Goal: Information Seeking & Learning: Stay updated

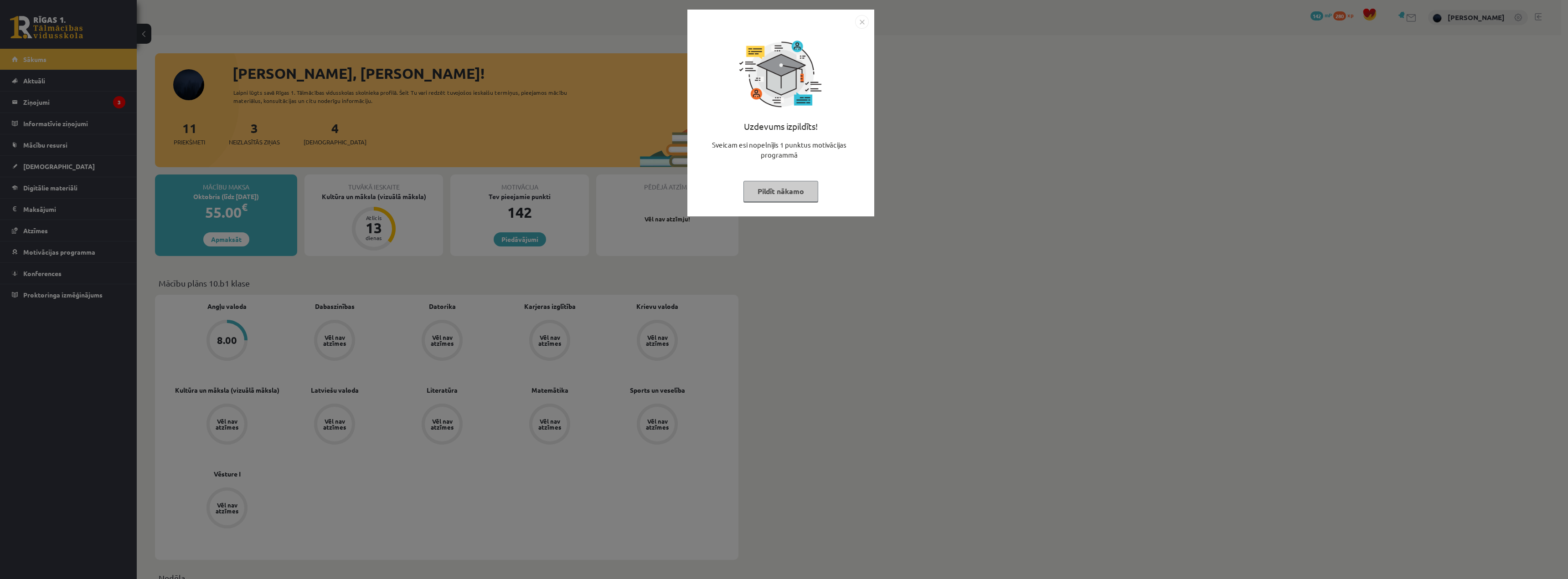
click at [777, 192] on button "Pildīt nākamo" at bounding box center [780, 191] width 75 height 21
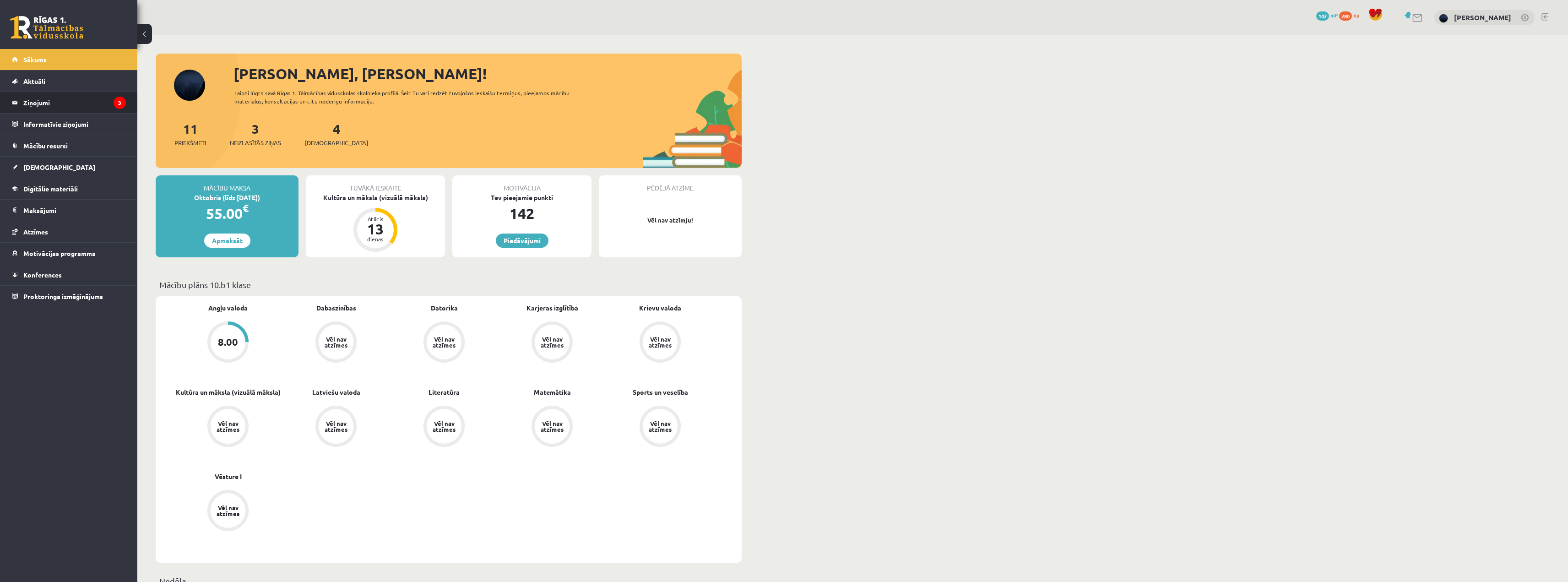
click at [84, 99] on legend "Ziņojumi 3" at bounding box center [75, 103] width 103 height 21
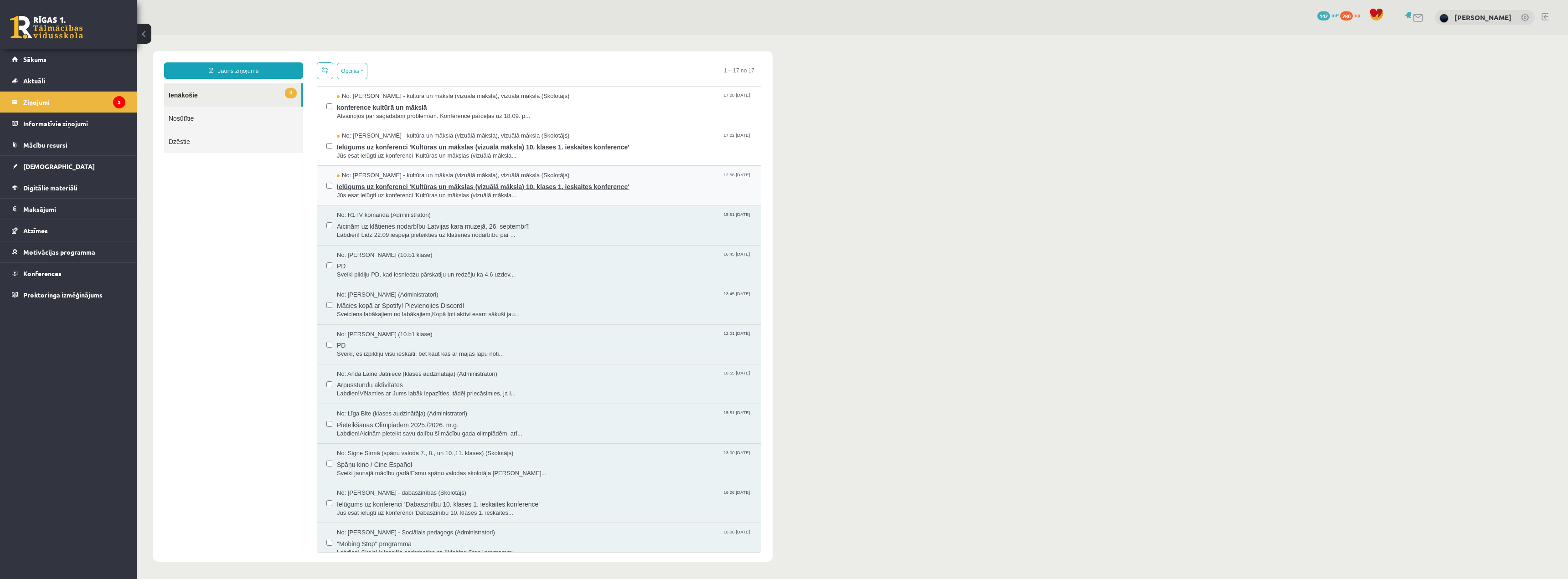
click at [406, 186] on span "Ielūgums uz konferenci 'Kultūras un mākslas (vizuālā māksla) 10. klases 1. iesk…" at bounding box center [544, 185] width 415 height 12
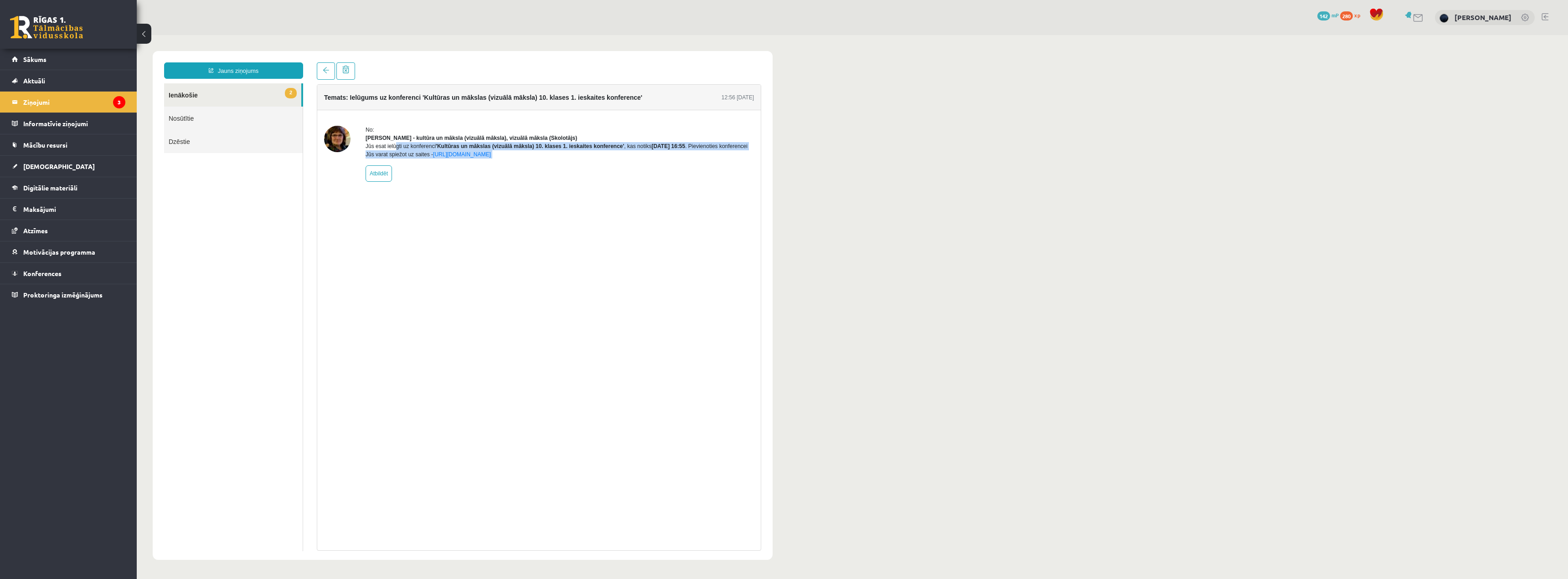
drag, startPoint x: 363, startPoint y: 155, endPoint x: 586, endPoint y: 171, distance: 223.6
click at [586, 171] on div "No: [PERSON_NAME] - kultūra un māksla (vizuālā māksla), vizuālā māksla (Skolotā…" at bounding box center [539, 154] width 430 height 56
drag, startPoint x: 576, startPoint y: 232, endPoint x: 520, endPoint y: 218, distance: 57.7
click at [576, 233] on div "Temats: Ielūgums uz konferenci 'Kultūras un mākslas (vizuālā māksla) 10. klases…" at bounding box center [539, 317] width 444 height 466
click at [73, 100] on legend "Ziņojumi 3" at bounding box center [74, 102] width 102 height 21
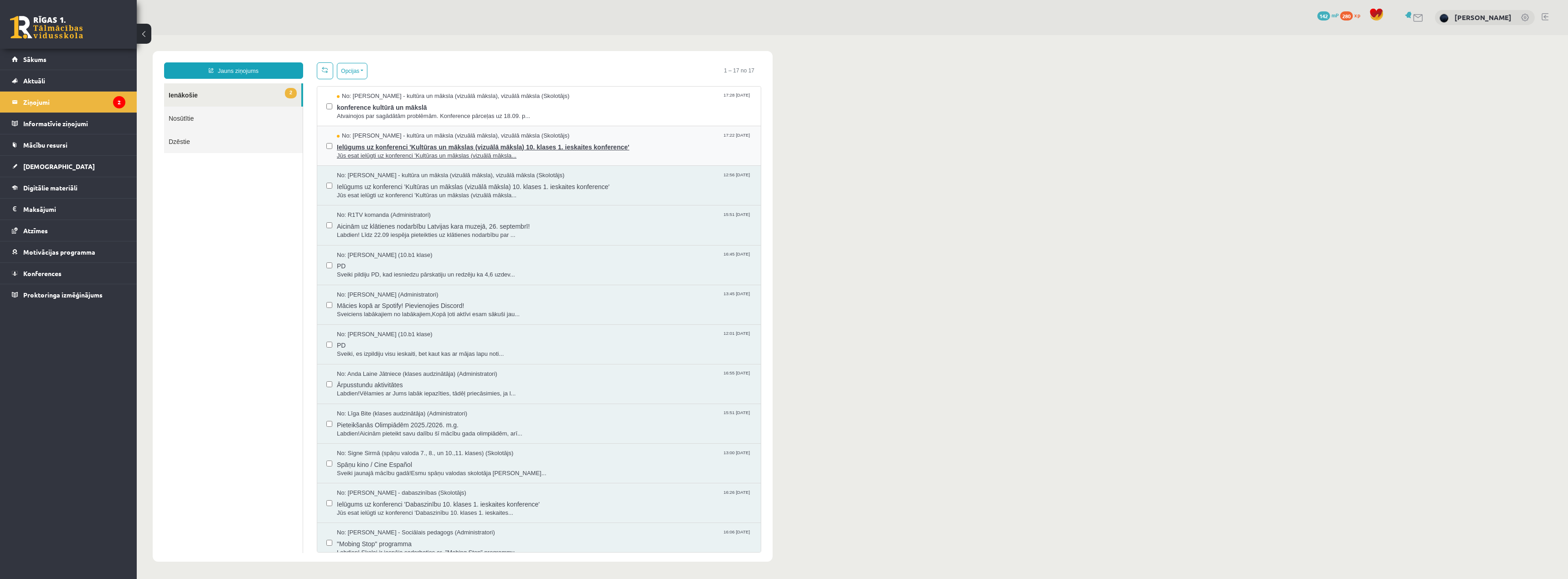
click at [377, 142] on span "Ielūgums uz konferenci 'Kultūras un mākslas (vizuālā māksla) 10. klases 1. iesk…" at bounding box center [544, 146] width 415 height 12
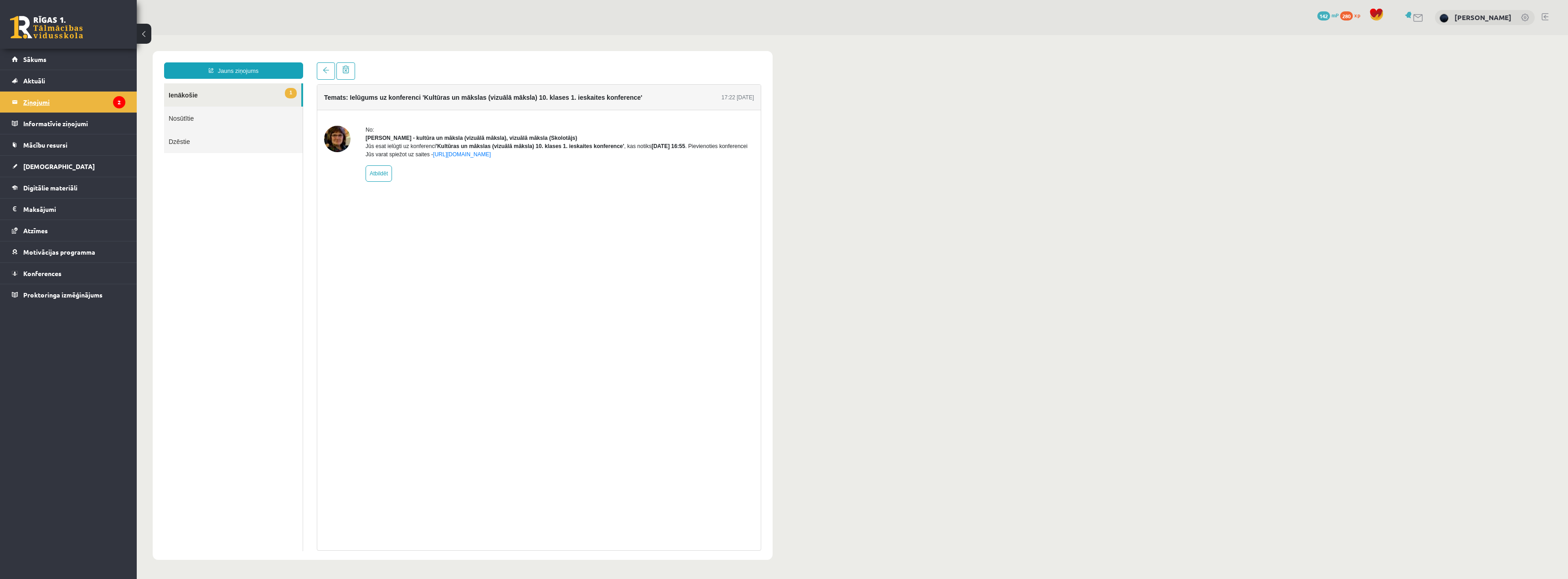
click at [104, 100] on legend "Ziņojumi 2" at bounding box center [74, 102] width 102 height 21
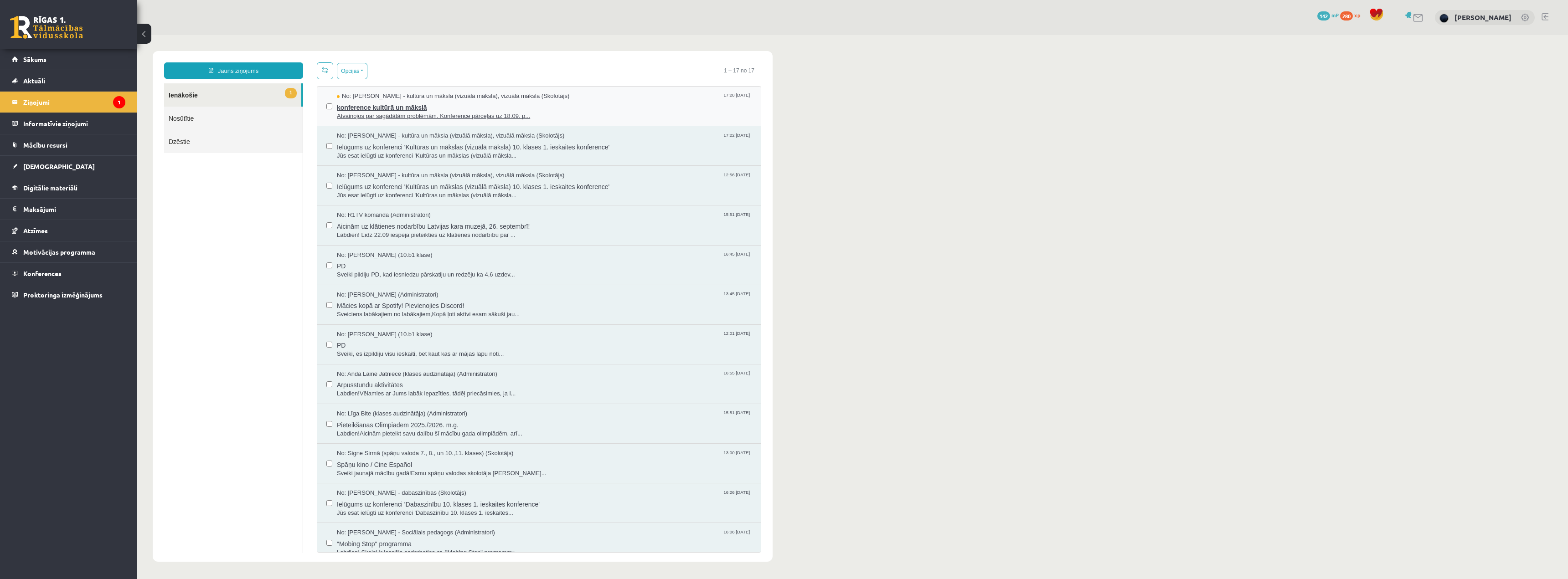
click at [410, 113] on span "Atvainojos par sagādātām problēmām. Konference pārceļas uz 18.09. p..." at bounding box center [544, 116] width 415 height 9
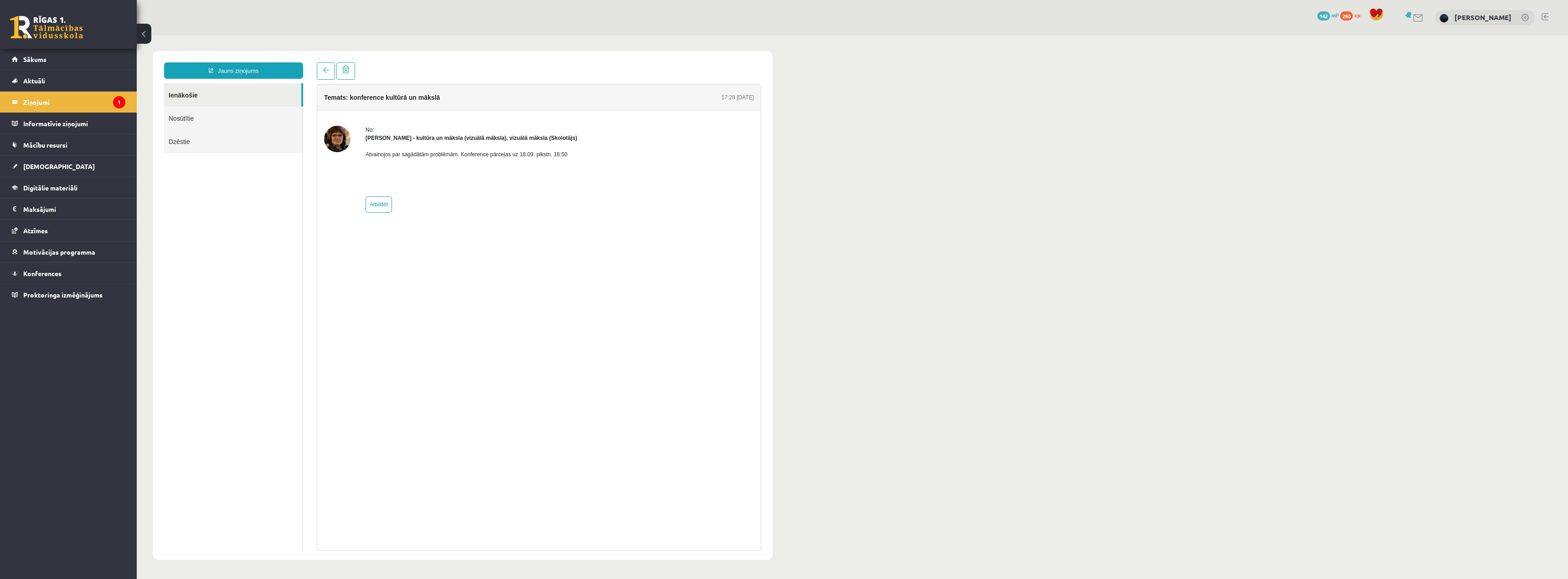
click at [388, 157] on p "Atvainojos par sagādātām problēmām. Konference pārceļas uz 18.09. plkstn. 16:50" at bounding box center [471, 154] width 211 height 8
click at [432, 234] on div "Temats: konference kultūrā un mākslā 17:28 [DATE] No: [PERSON_NAME] - kultūra u…" at bounding box center [539, 317] width 444 height 466
click at [66, 262] on li "Konferences" at bounding box center [68, 273] width 137 height 22
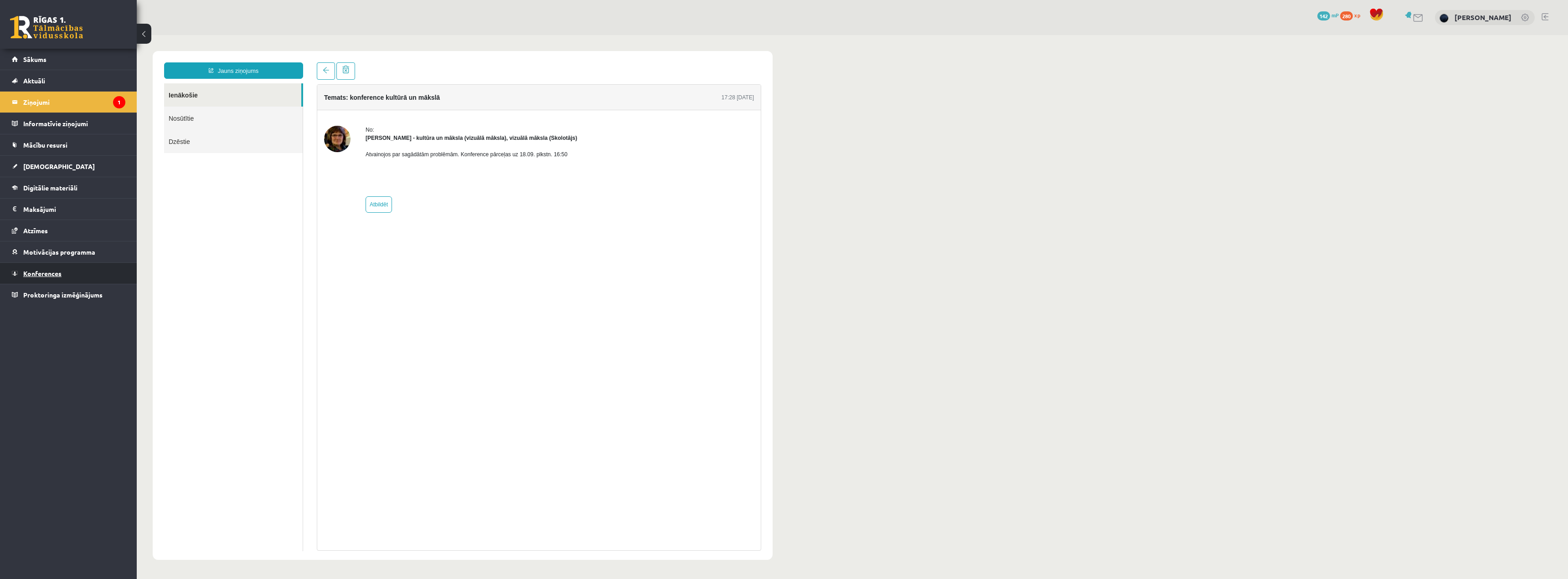
click at [61, 268] on link "Konferences" at bounding box center [68, 273] width 113 height 21
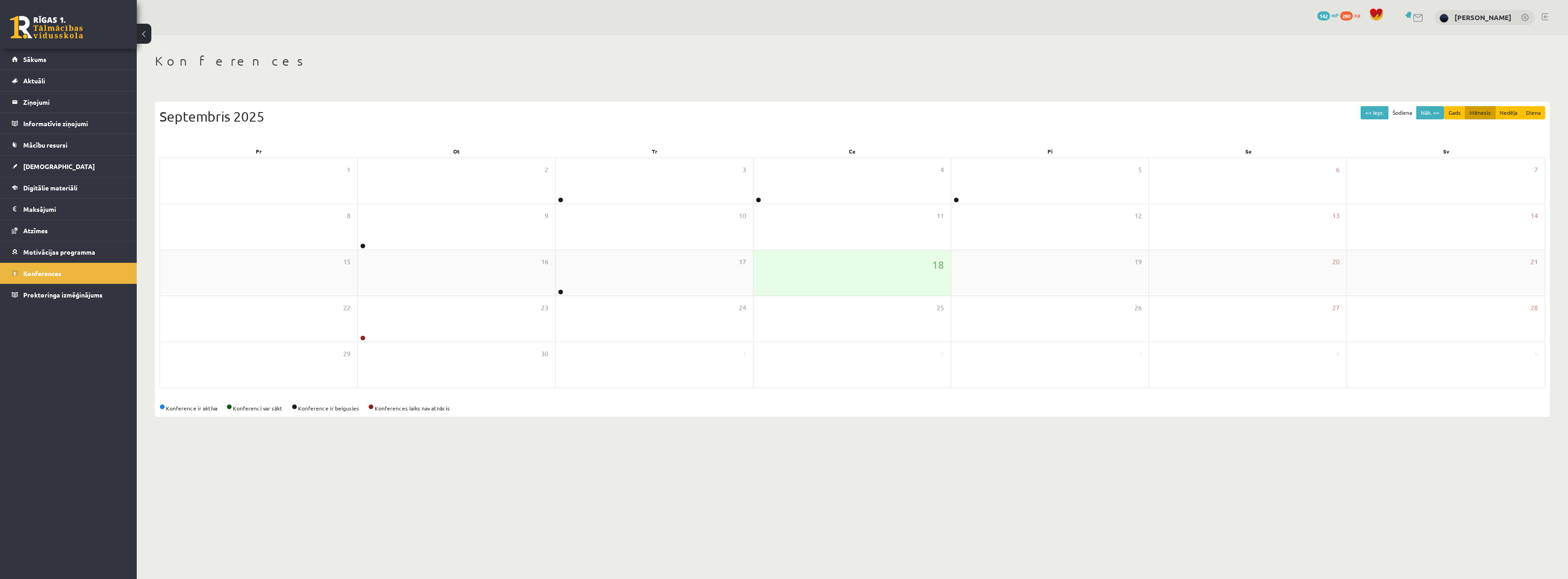
click at [821, 282] on div "18" at bounding box center [852, 272] width 197 height 46
click at [613, 296] on div "24" at bounding box center [654, 319] width 197 height 46
click at [589, 276] on div "17" at bounding box center [654, 272] width 197 height 46
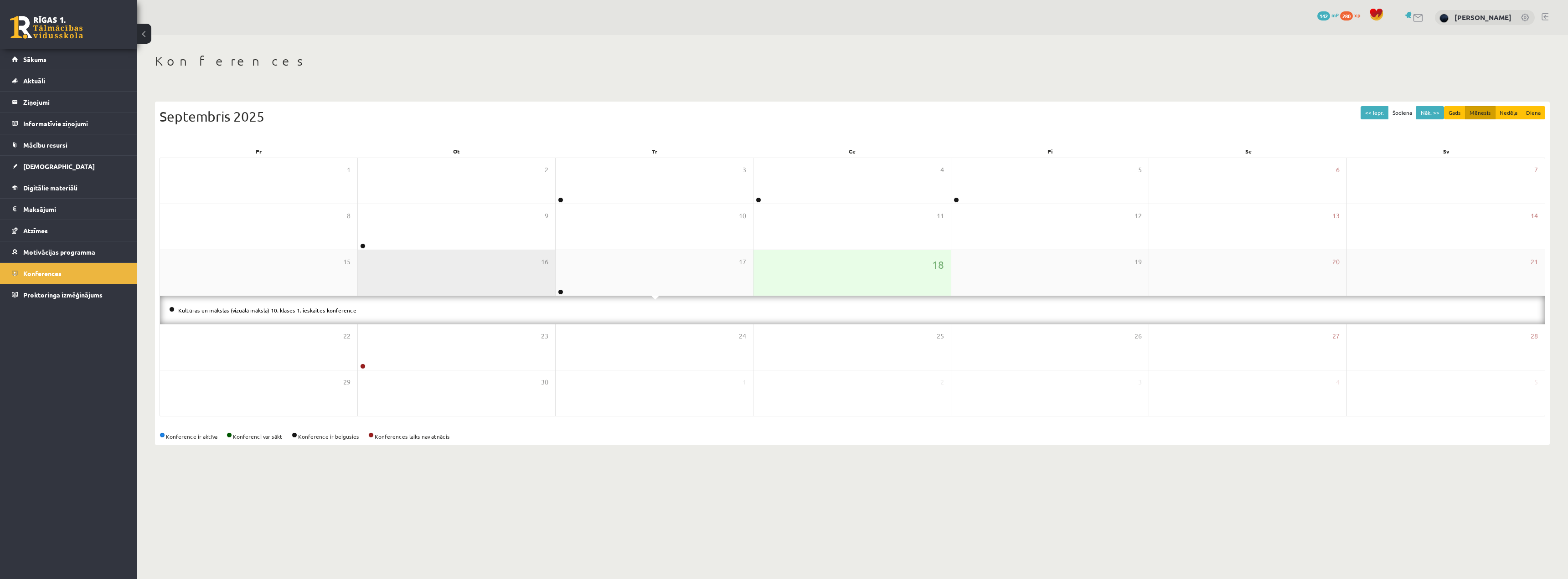
drag, startPoint x: 588, startPoint y: 276, endPoint x: 451, endPoint y: 293, distance: 138.1
click at [530, 285] on div "15 16 17 18 19 20 21" at bounding box center [852, 273] width 1385 height 46
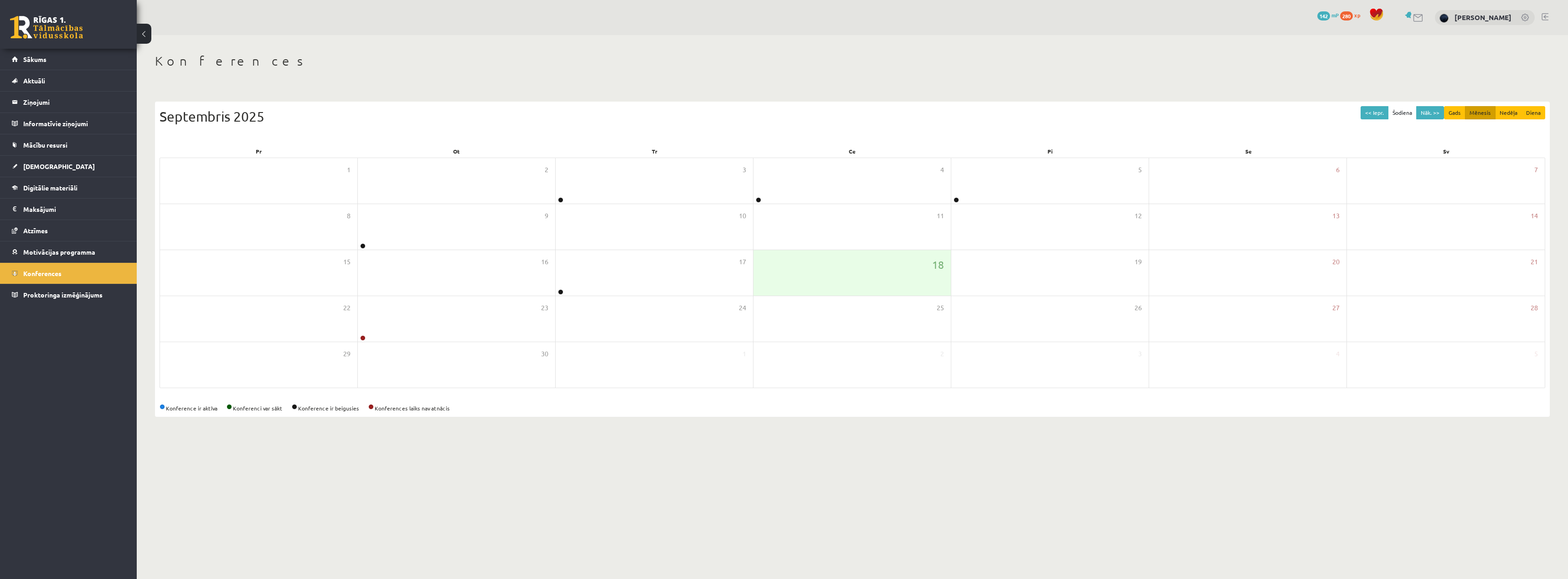
click at [802, 41] on div "Konferences << Iepr. Šodiena Nāk. >> Gads Mēnesis Nedēļa Diena [DATE] Pr Ot Tr …" at bounding box center [852, 235] width 1431 height 400
